Goal: Task Accomplishment & Management: Manage account settings

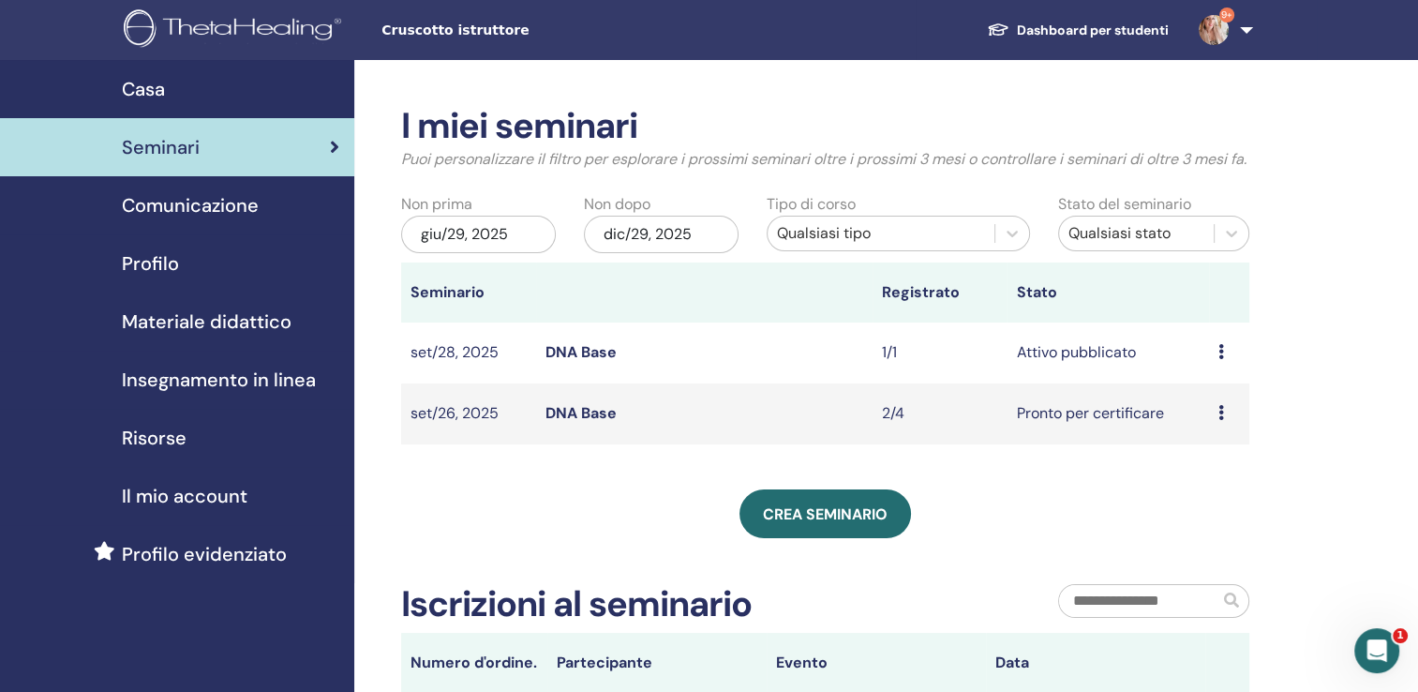
click at [1221, 359] on icon at bounding box center [1222, 351] width 6 height 15
click at [1205, 441] on link "Partecipanti" at bounding box center [1214, 445] width 84 height 20
click at [1219, 359] on icon at bounding box center [1222, 351] width 6 height 15
click at [1208, 395] on link "Anteprima" at bounding box center [1206, 388] width 73 height 20
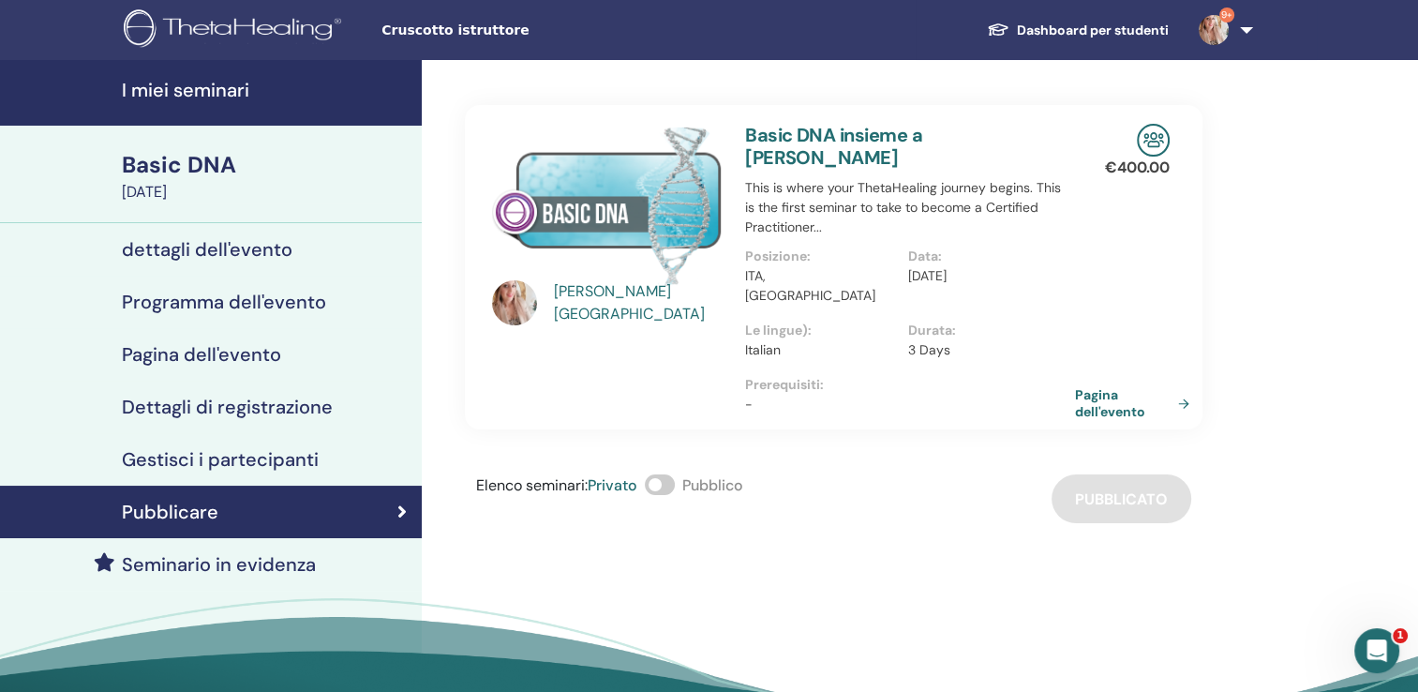
click at [1102, 386] on link "Pagina dell'evento" at bounding box center [1136, 403] width 122 height 34
